Goal: Task Accomplishment & Management: Use online tool/utility

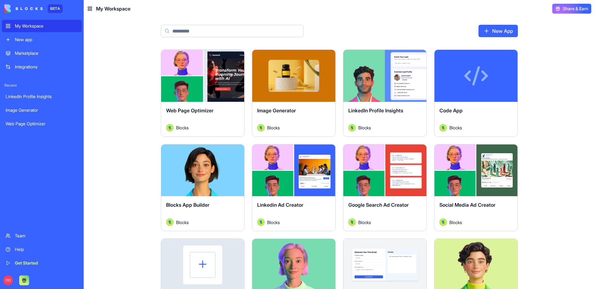
click at [110, 164] on div "Launch Web Page Optimizer Blocks Launch Image Generator Blocks Launch LinkedIn …" at bounding box center [339, 170] width 511 height 240
click at [33, 42] on div "New app" at bounding box center [46, 40] width 63 height 6
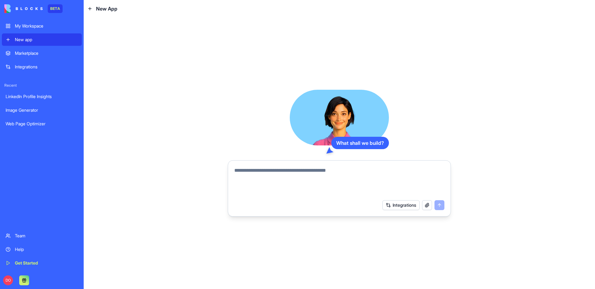
click at [261, 171] on textarea at bounding box center [339, 182] width 210 height 30
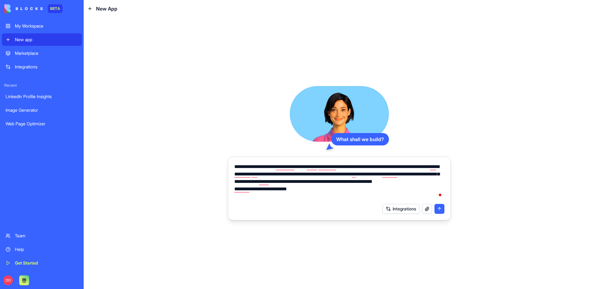
type textarea "**********"
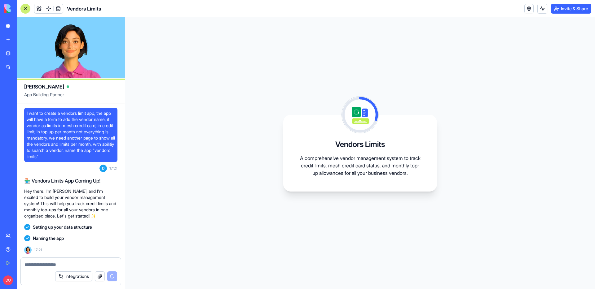
scroll to position [33, 0]
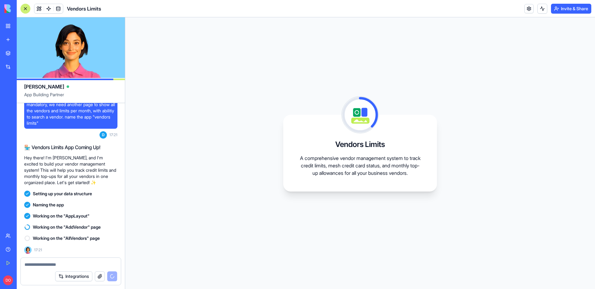
click at [569, 8] on button "Invite & Share" at bounding box center [571, 9] width 40 height 10
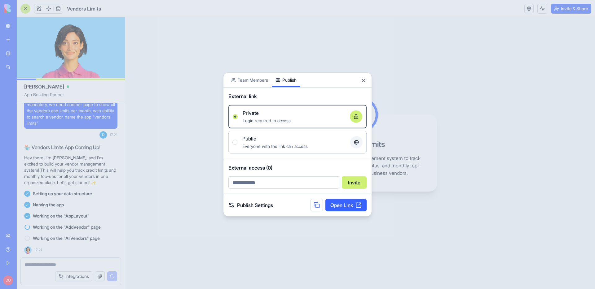
click at [276, 87] on div "Share App Team Members Publish External link Private Login required to access O…" at bounding box center [297, 145] width 149 height 144
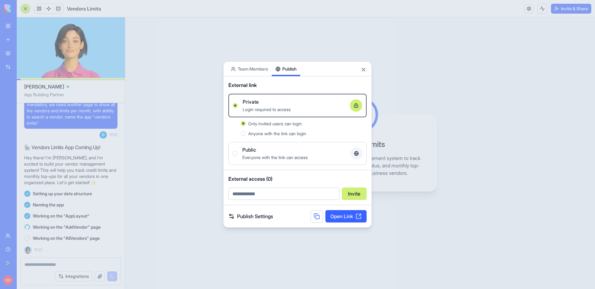
click at [287, 134] on span "Anyone with the link can login" at bounding box center [277, 133] width 58 height 5
click at [246, 134] on button "Anyone with the link can login" at bounding box center [243, 133] width 5 height 5
click at [286, 124] on span "Only invited users can login" at bounding box center [275, 123] width 54 height 5
click at [246, 124] on button "Only invited users can login" at bounding box center [243, 123] width 5 height 5
click at [281, 149] on div "Public" at bounding box center [293, 149] width 103 height 7
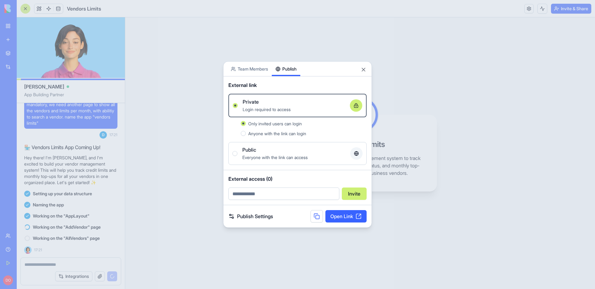
click at [237, 151] on button "Public Everyone with the link can access" at bounding box center [234, 153] width 5 height 5
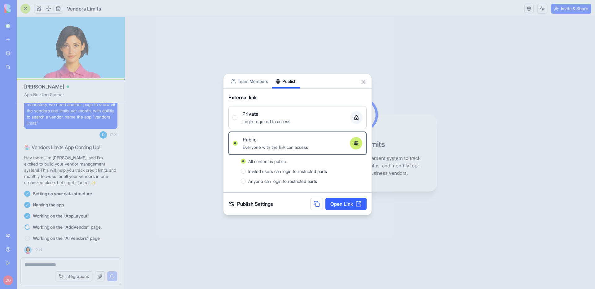
click at [288, 171] on span "Invited users can login to restricted parts" at bounding box center [287, 171] width 79 height 5
click at [246, 171] on button "Invited users can login to restricted parts" at bounding box center [243, 171] width 5 height 5
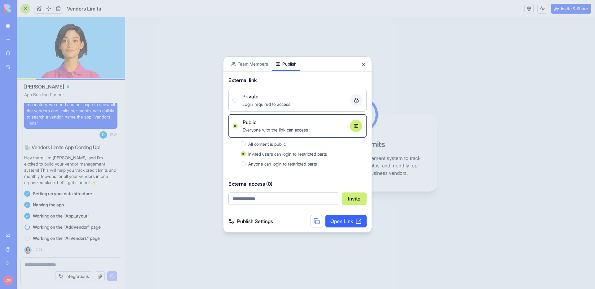
click at [280, 164] on span "Anyone can login to restricted parts" at bounding box center [282, 163] width 69 height 5
click at [246, 164] on button "Anyone can login to restricted parts" at bounding box center [243, 163] width 5 height 5
click at [278, 156] on span "Invited users can login to restricted parts" at bounding box center [287, 154] width 79 height 5
click at [246, 156] on button "Invited users can login to restricted parts" at bounding box center [243, 154] width 5 height 5
click at [275, 148] on div "All content is public Invited users can login to restricted parts Anyone can lo…" at bounding box center [304, 153] width 126 height 27
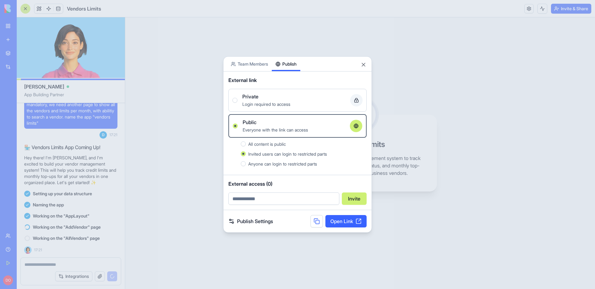
click at [275, 144] on span "All content is public" at bounding box center [267, 144] width 38 height 5
click at [246, 144] on button "All content is public" at bounding box center [243, 144] width 5 height 5
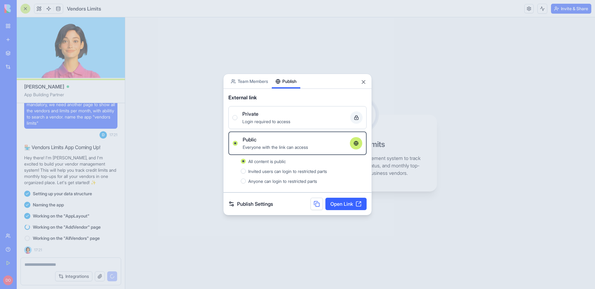
click at [267, 122] on span "Login required to access" at bounding box center [266, 121] width 48 height 5
click at [237, 120] on button "Private Login required to access" at bounding box center [234, 117] width 5 height 5
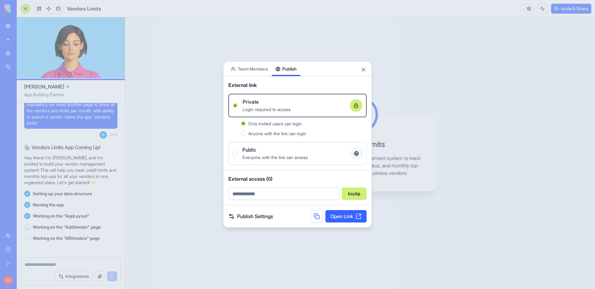
scroll to position [44, 0]
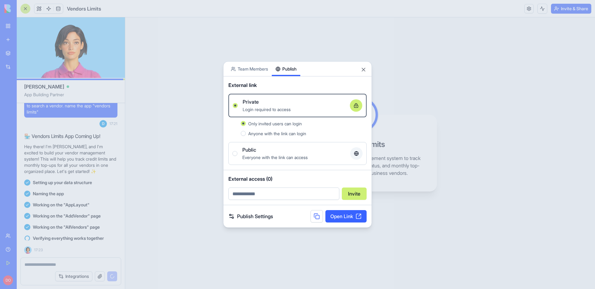
click at [260, 217] on link "Publish Settings" at bounding box center [250, 216] width 45 height 7
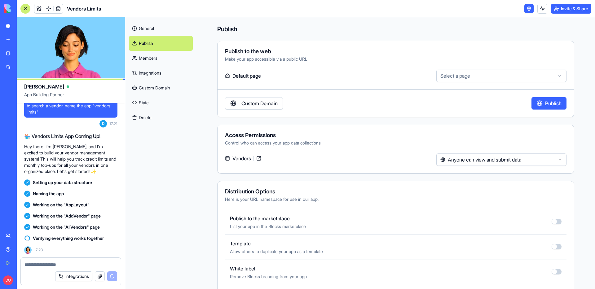
click at [171, 85] on link "Custom Domain" at bounding box center [161, 88] width 64 height 15
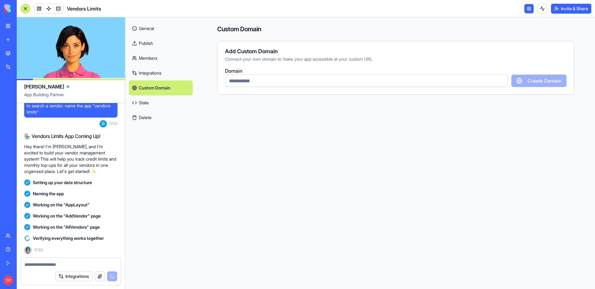
click at [165, 60] on link "Members" at bounding box center [161, 58] width 64 height 15
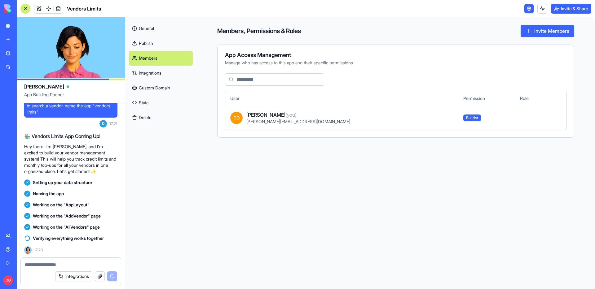
click at [159, 30] on link "General" at bounding box center [161, 28] width 64 height 15
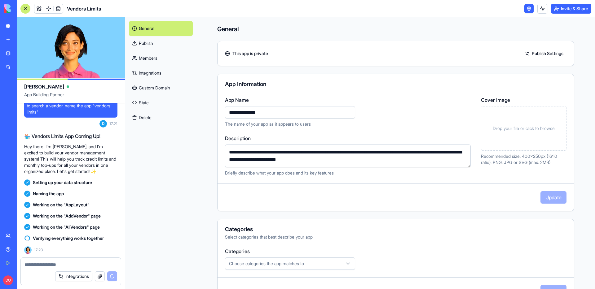
click at [156, 41] on link "Publish" at bounding box center [161, 43] width 64 height 15
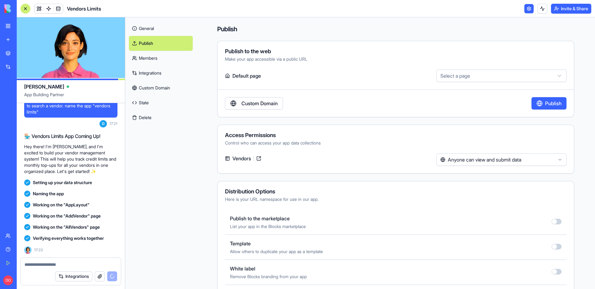
click at [158, 88] on link "Custom Domain" at bounding box center [161, 88] width 64 height 15
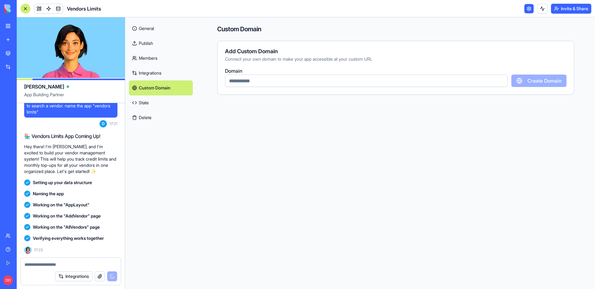
scroll to position [124, 0]
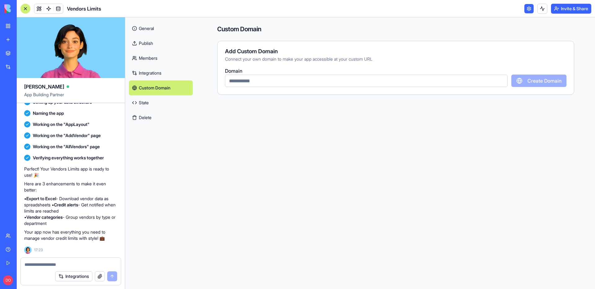
click at [144, 24] on link "General" at bounding box center [161, 28] width 64 height 15
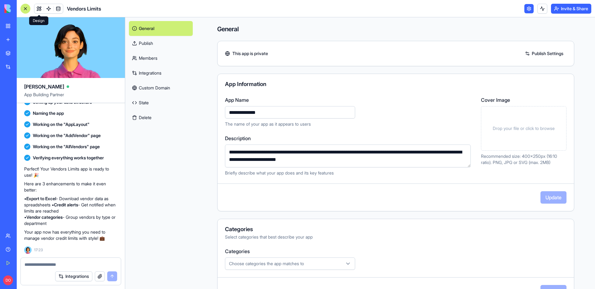
click at [36, 7] on span at bounding box center [38, 8] width 17 height 17
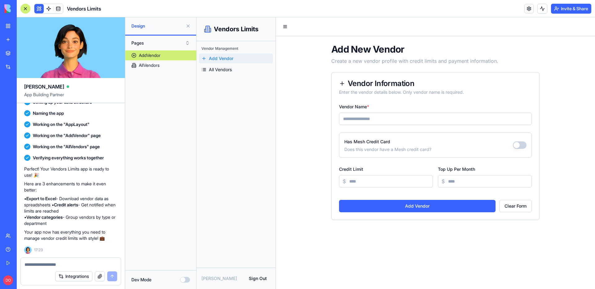
click at [64, 265] on textarea at bounding box center [70, 265] width 93 height 6
type textarea "*"
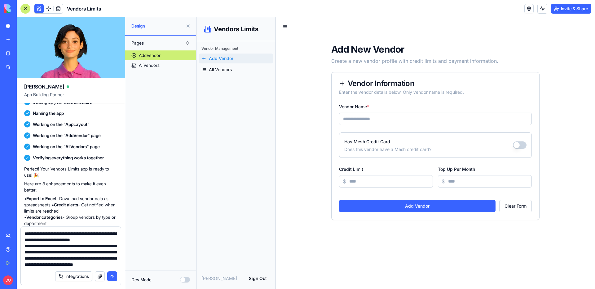
scroll to position [12, 0]
type textarea "**********"
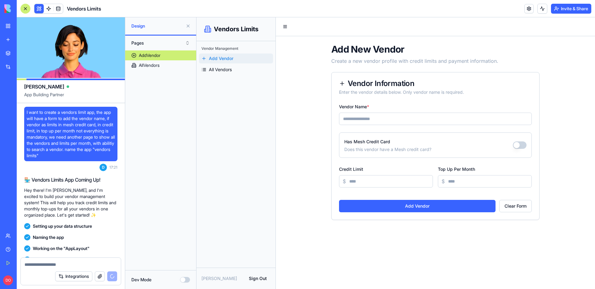
scroll to position [191, 0]
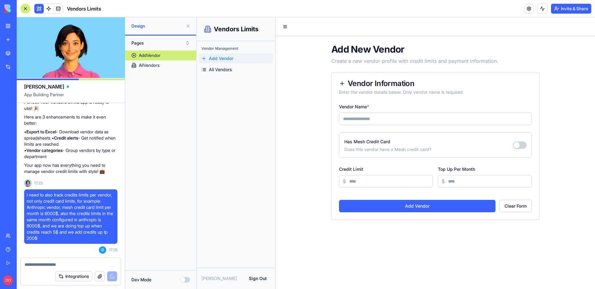
click at [246, 235] on div "Vendor Management Add Vendor All Vendors" at bounding box center [236, 154] width 79 height 227
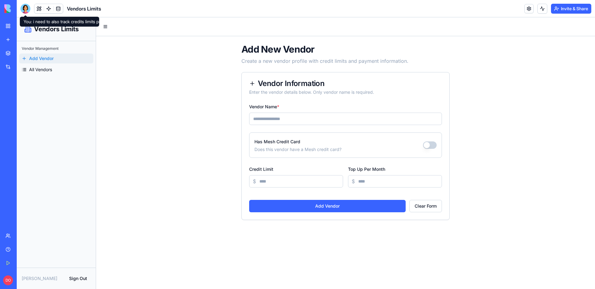
click at [24, 8] on div at bounding box center [25, 9] width 10 height 10
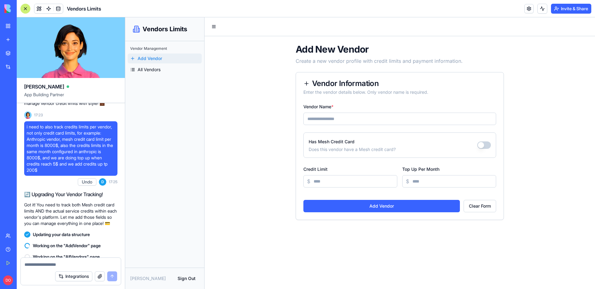
scroll to position [284, 0]
